Goal: Task Accomplishment & Management: Use online tool/utility

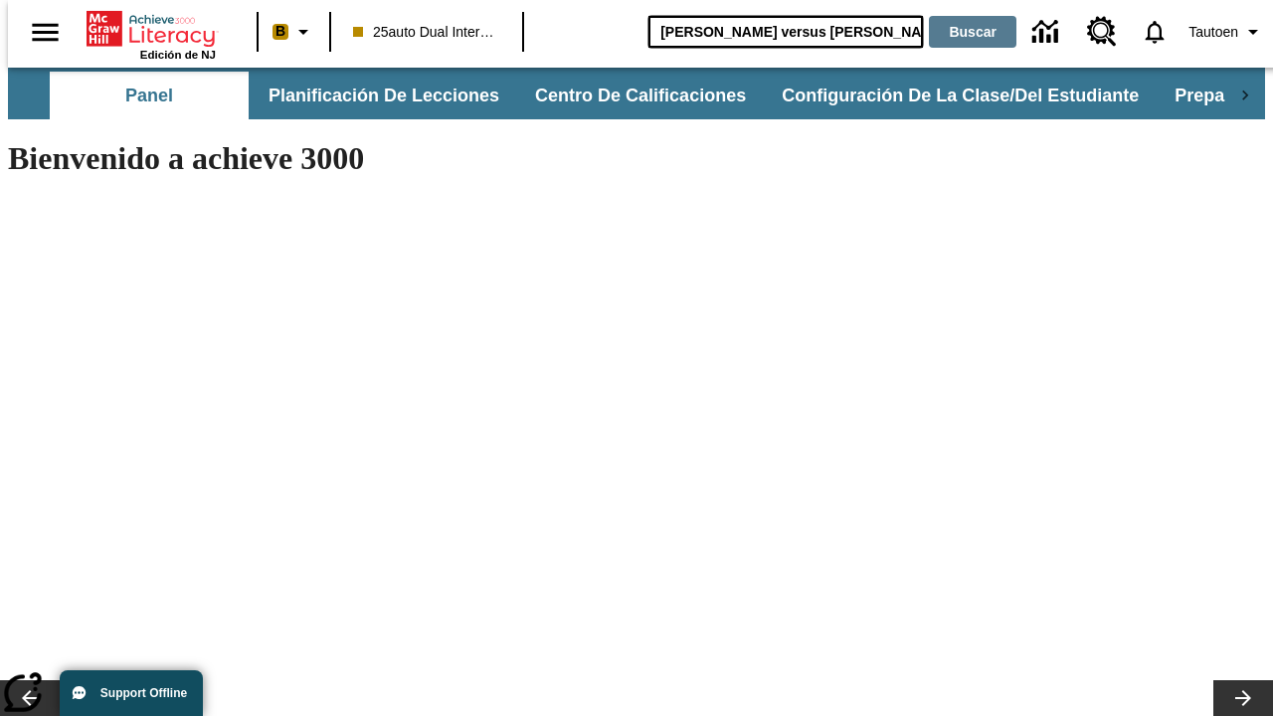
type input "[PERSON_NAME] versus [PERSON_NAME]"
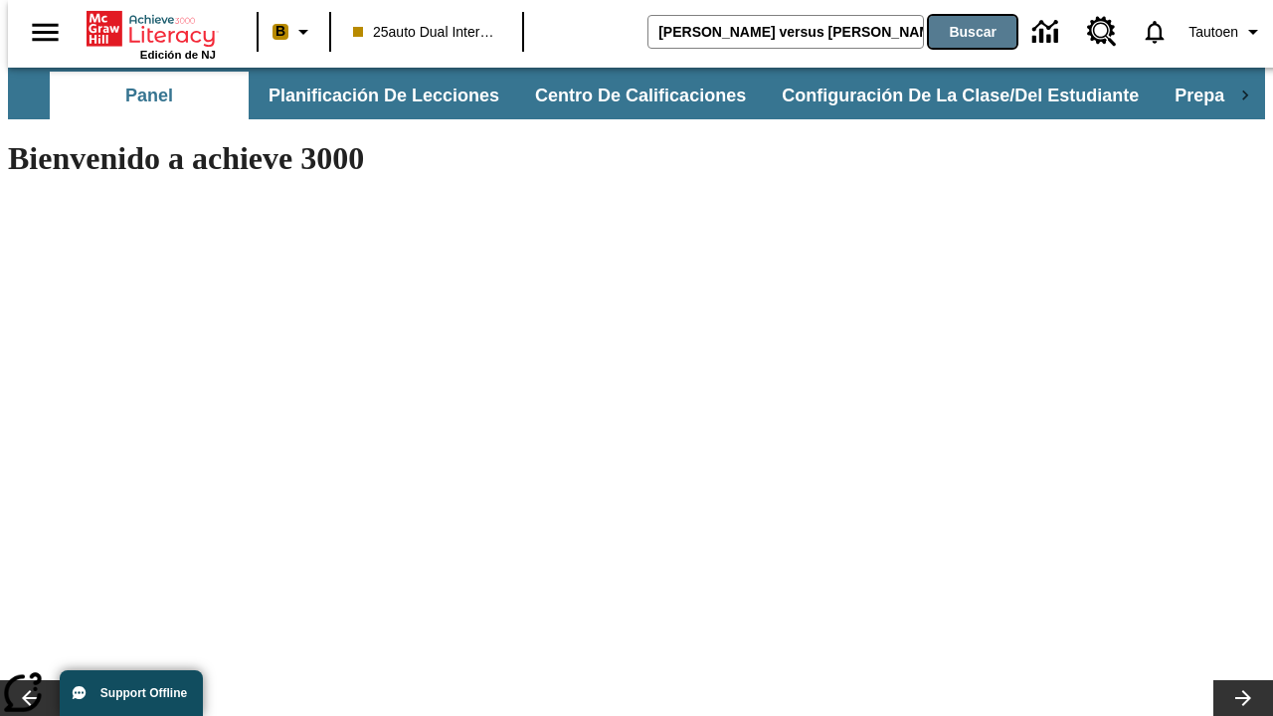
click at [960, 32] on button "Buscar" at bounding box center [973, 32] width 88 height 32
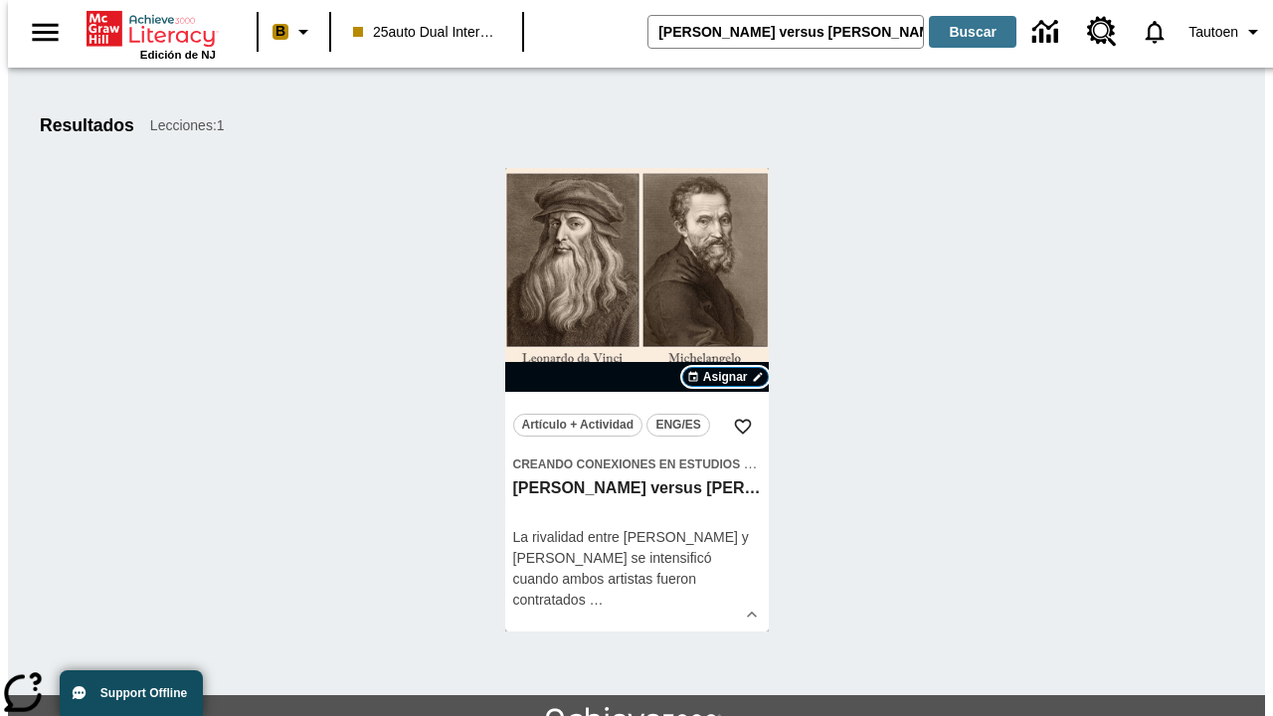
click at [725, 377] on span "Asignar" at bounding box center [725, 377] width 45 height 18
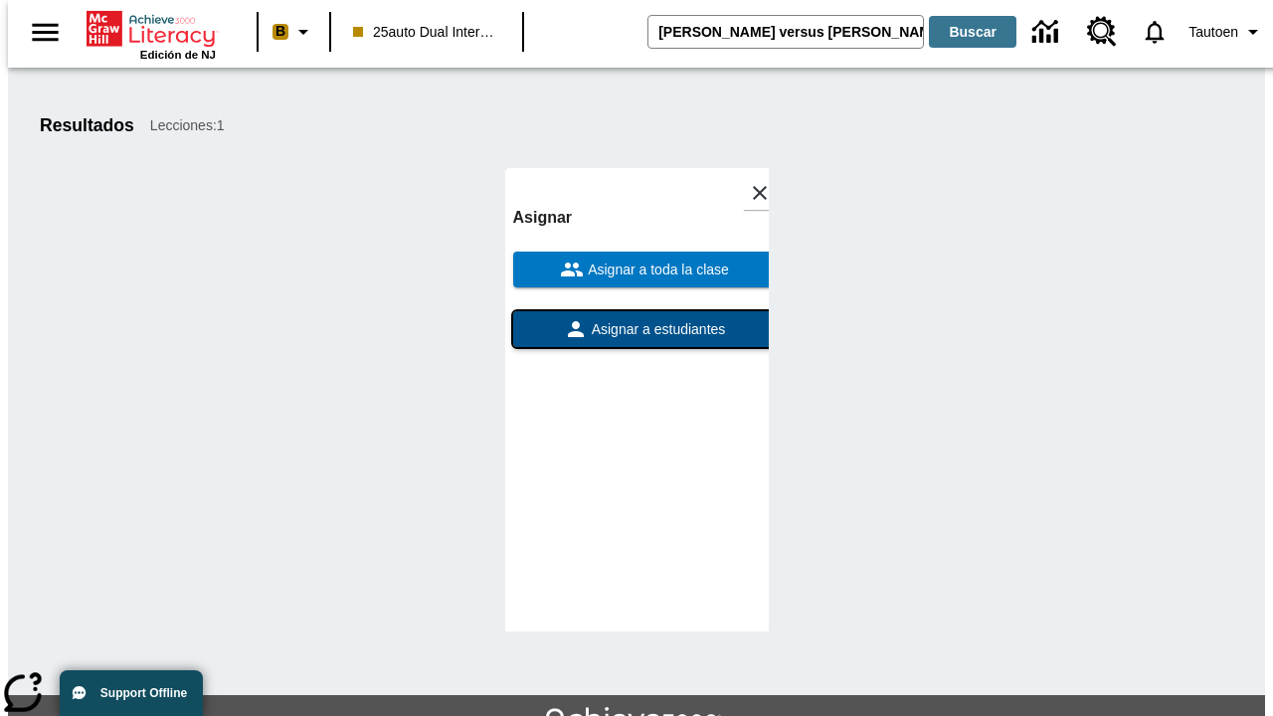
click at [637, 329] on span "Asignar a estudiantes" at bounding box center [657, 329] width 138 height 21
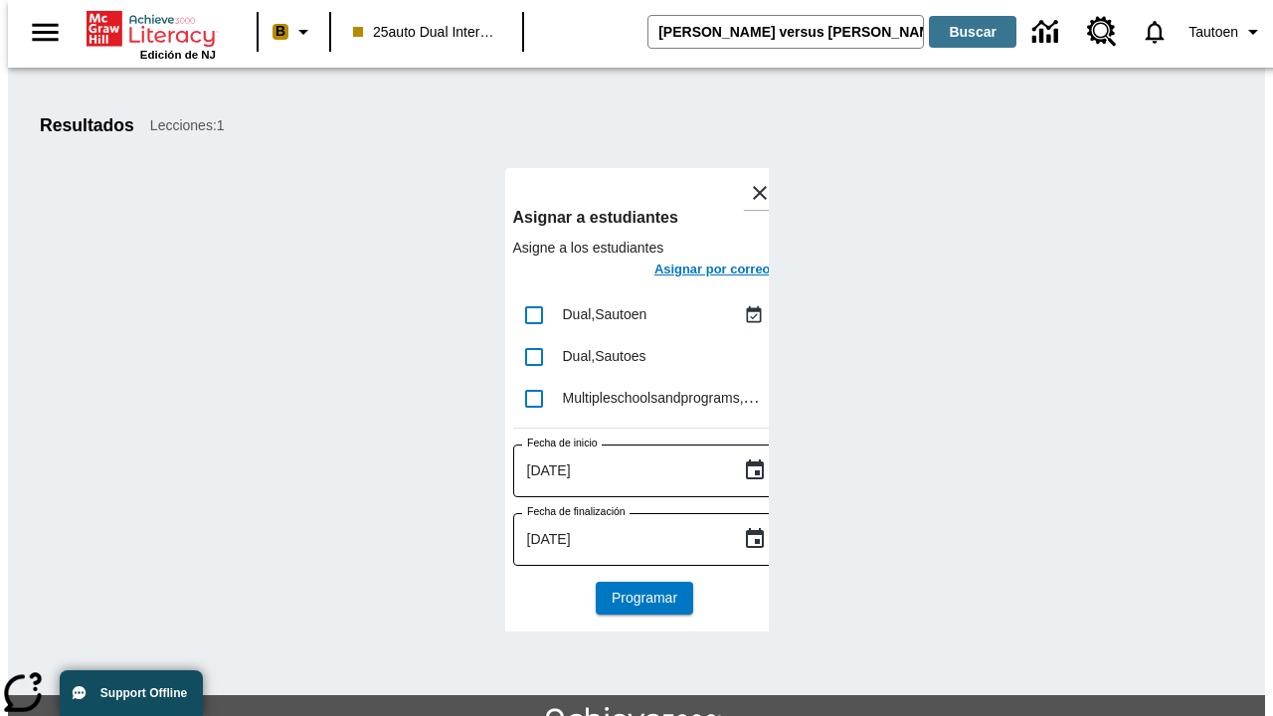
click at [533, 314] on input "lesson details" at bounding box center [534, 315] width 42 height 42
checkbox input "true"
click at [694, 272] on h6 "Asignar por correo" at bounding box center [712, 270] width 116 height 23
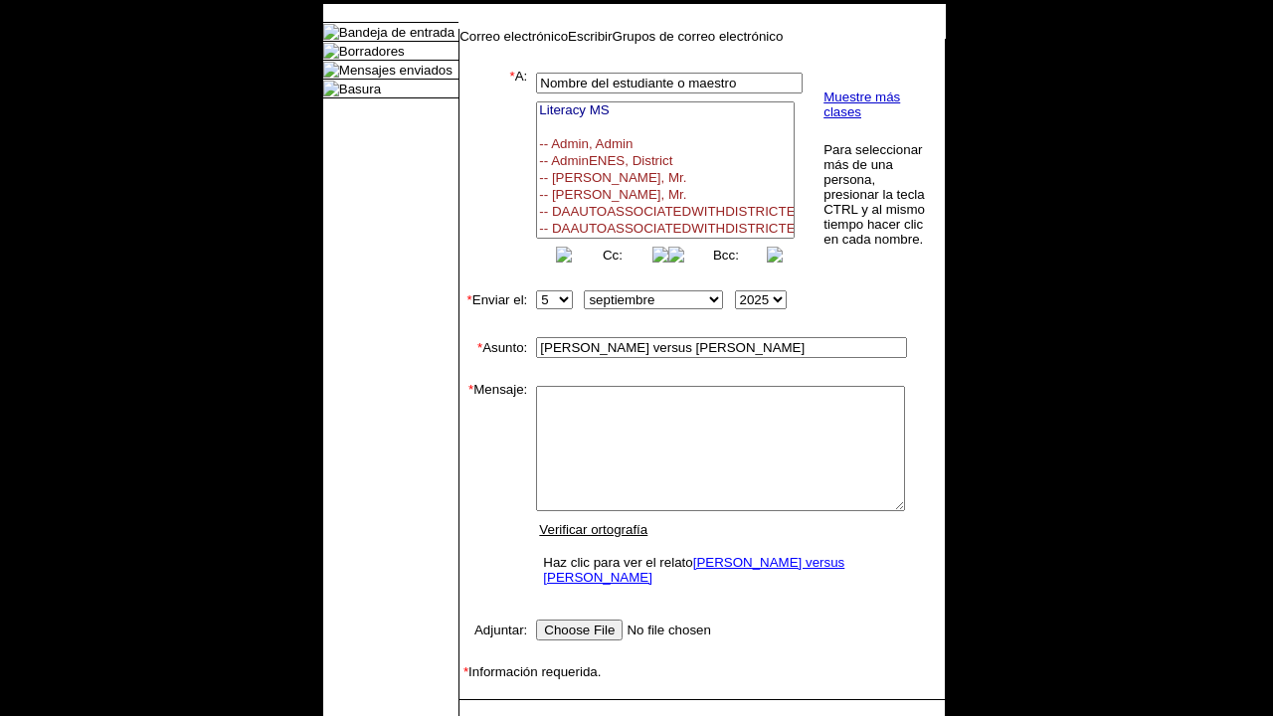
select select
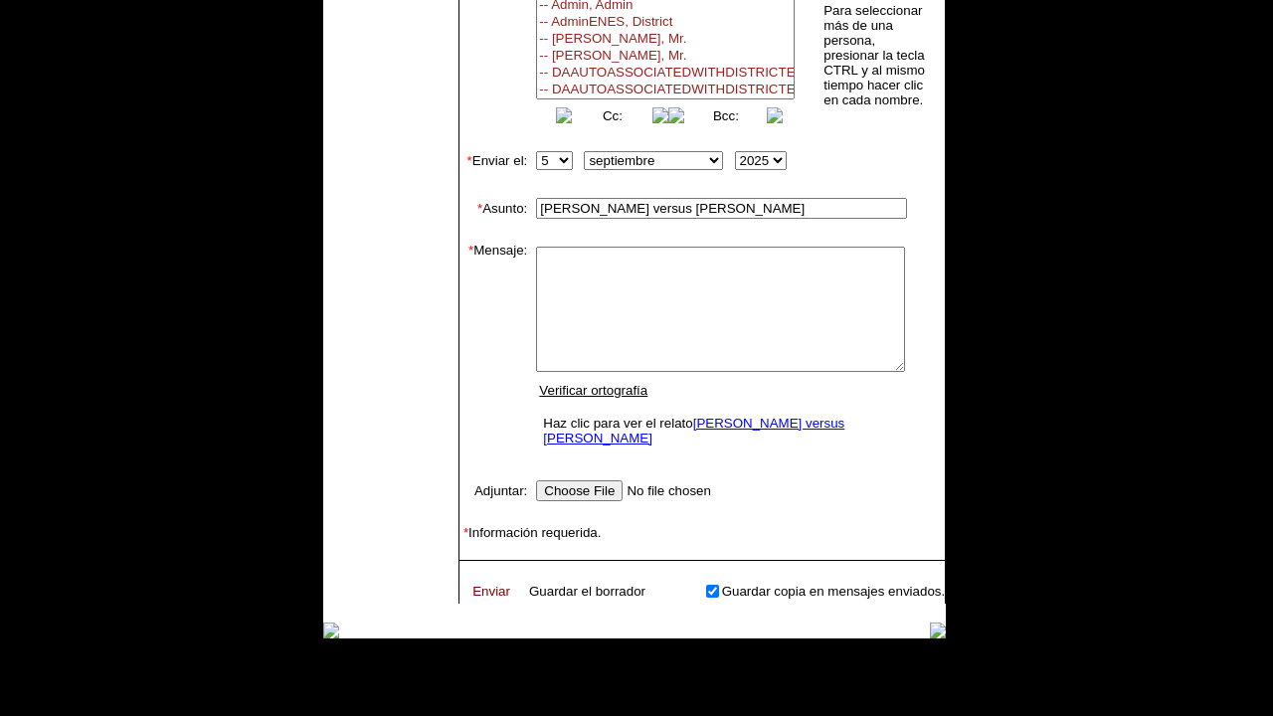
click at [481, 584] on link "Enviar" at bounding box center [491, 591] width 38 height 15
